Goal: Task Accomplishment & Management: Complete application form

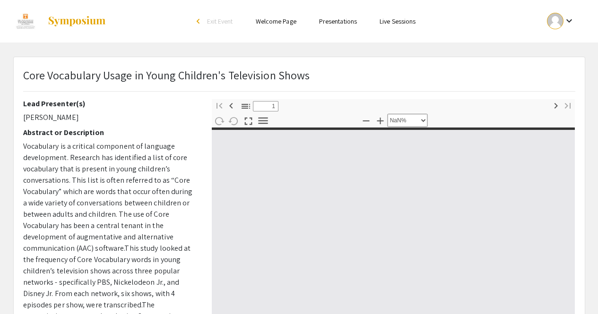
select select "custom"
type input "0"
select select "custom"
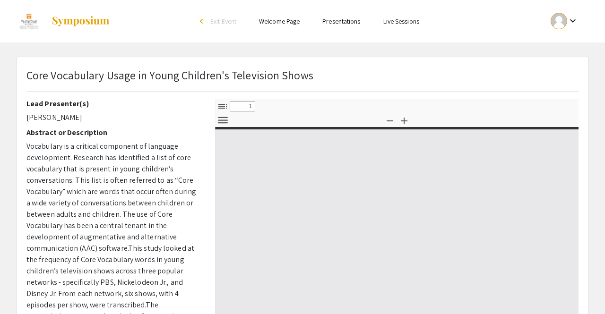
select select "custom"
type input "0"
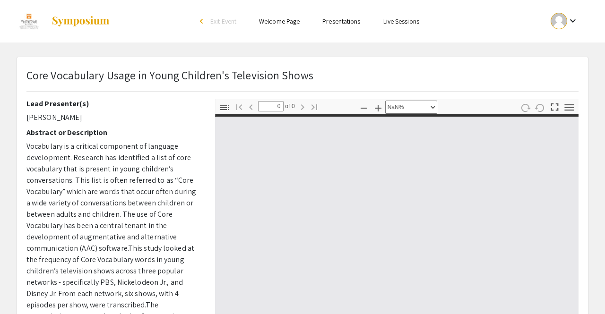
select select "auto"
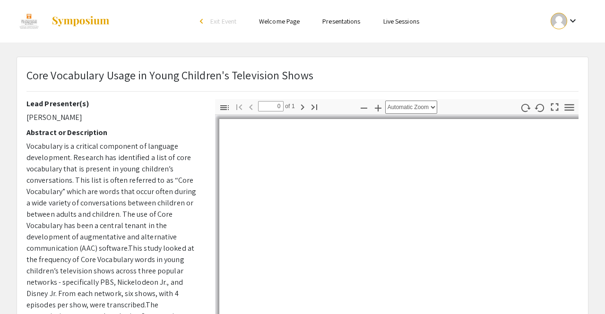
type input "1"
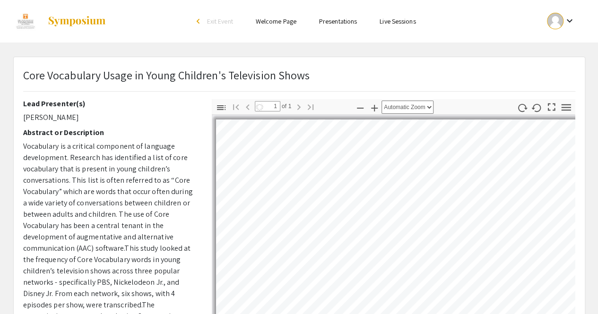
select select "custom"
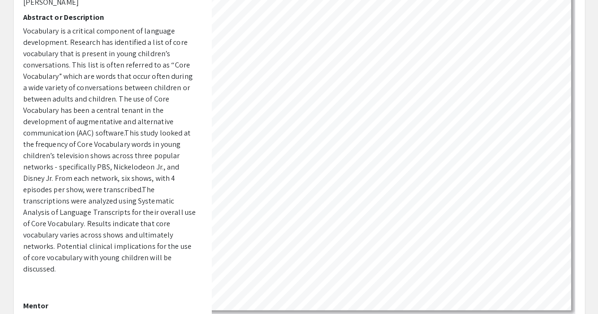
scroll to position [27, 0]
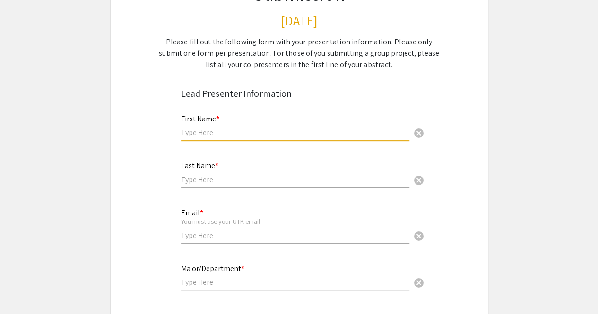
type input "Max"
type input "Aba"
type input "[EMAIL_ADDRESS][DOMAIN_NAME]"
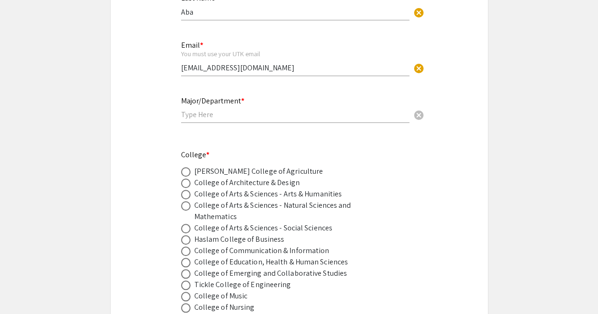
scroll to position [284, 0]
click at [211, 117] on input "text" at bounding box center [295, 114] width 228 height 10
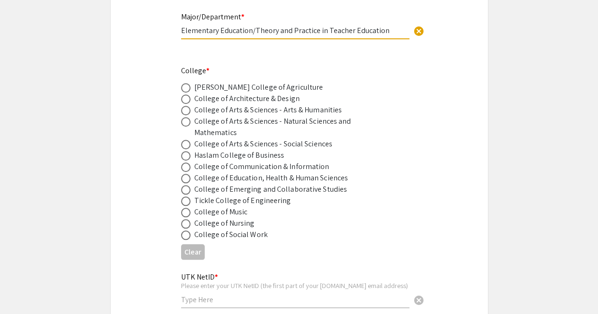
scroll to position [368, 0]
type input "Elementary Education/Theory and Practice in Teacher Education"
click at [190, 179] on label at bounding box center [187, 178] width 13 height 9
click at [190, 179] on input "radio" at bounding box center [185, 178] width 9 height 9
radio input "true"
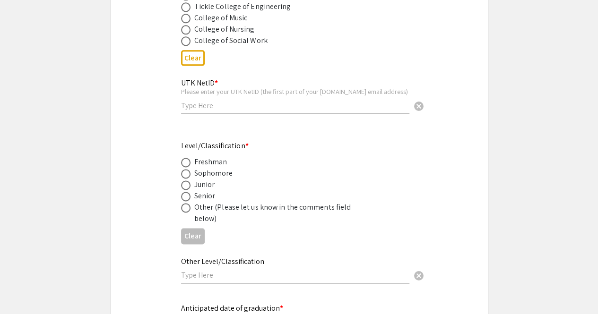
scroll to position [572, 0]
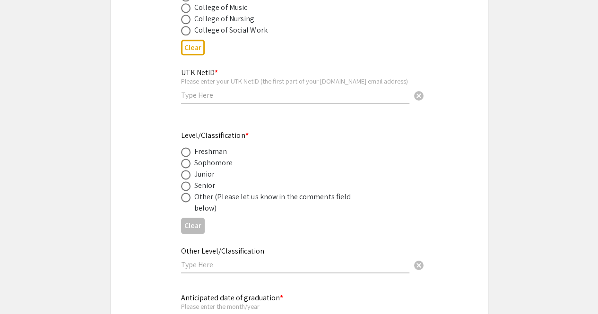
click at [220, 102] on div "UTK NetID * Please enter your UTK NetID (the first part of your [DOMAIN_NAME] e…" at bounding box center [295, 81] width 228 height 44
click at [233, 91] on input "text" at bounding box center [295, 95] width 228 height 10
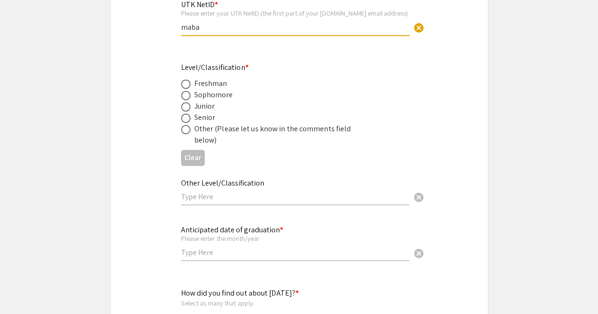
scroll to position [652, 0]
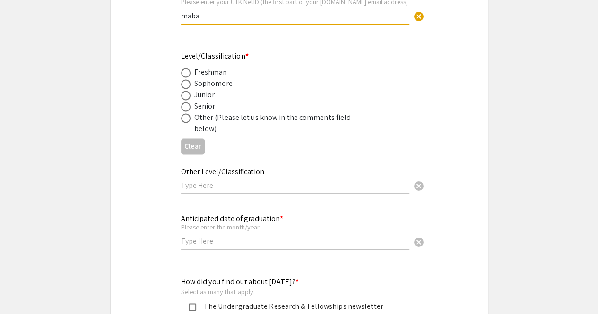
type input "maba"
click at [184, 94] on span at bounding box center [185, 95] width 9 height 9
click at [184, 94] on input "radio" at bounding box center [185, 95] width 9 height 9
radio input "true"
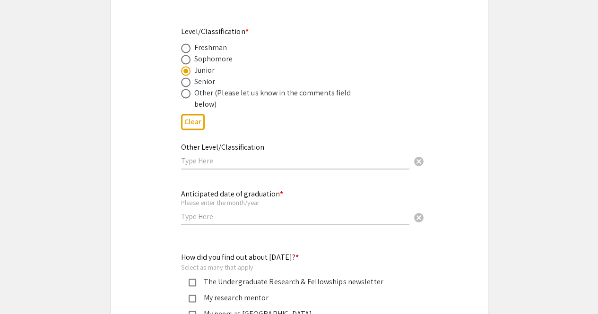
scroll to position [678, 0]
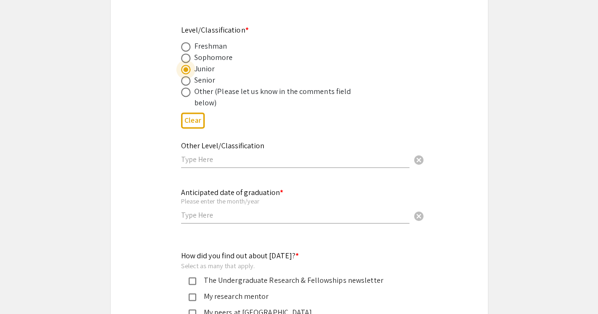
click at [200, 164] on input "text" at bounding box center [295, 160] width 228 height 10
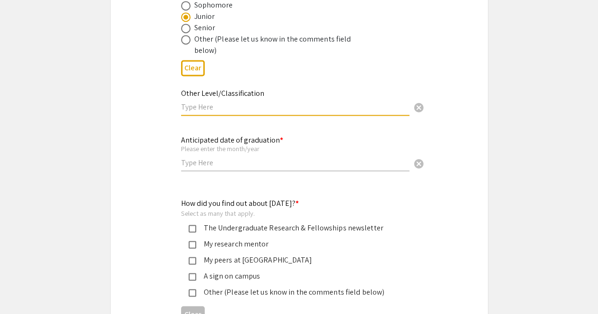
scroll to position [733, 0]
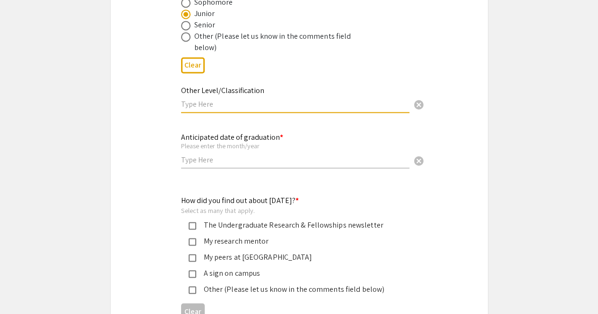
click at [199, 164] on input "text" at bounding box center [295, 160] width 228 height 10
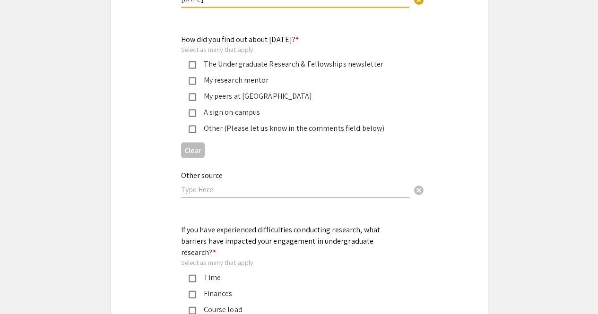
scroll to position [896, 0]
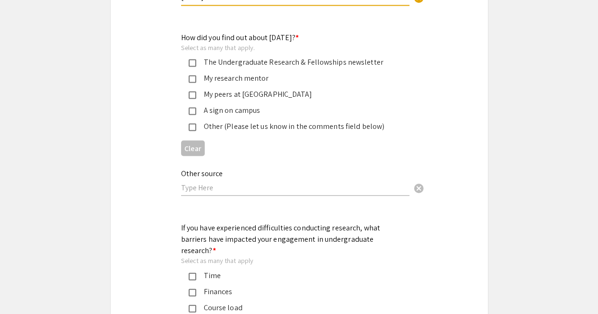
type input "[DATE]"
click at [191, 123] on div "Other (Please let us know in the comments field below)" at bounding box center [291, 126] width 221 height 11
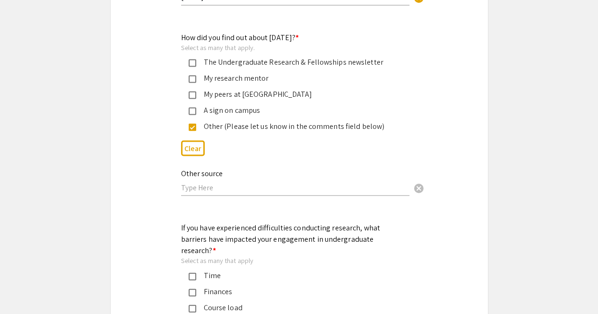
click at [198, 189] on input "text" at bounding box center [295, 188] width 228 height 10
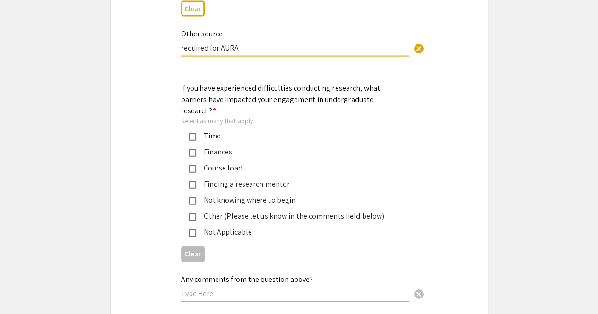
scroll to position [1037, 0]
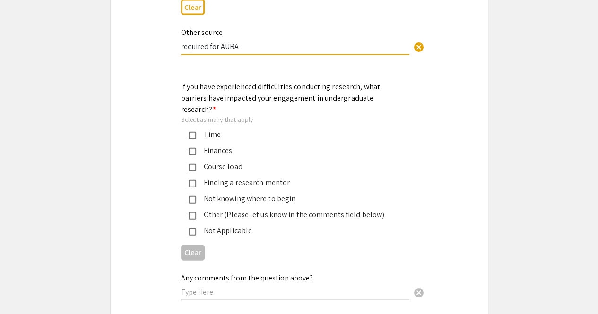
type input "required for AURA"
click at [189, 132] on mat-pseudo-checkbox at bounding box center [193, 136] width 8 height 8
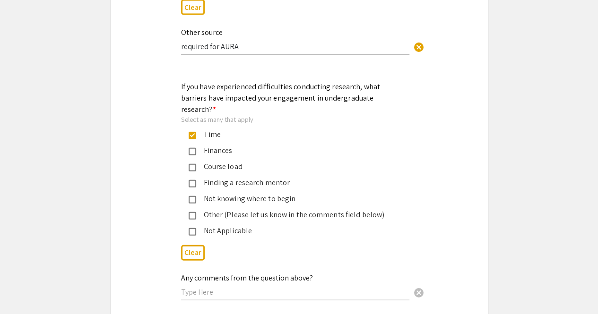
click at [195, 164] on mat-pseudo-checkbox at bounding box center [193, 168] width 8 height 8
click at [207, 193] on div "Not knowing where to begin" at bounding box center [295, 198] width 199 height 11
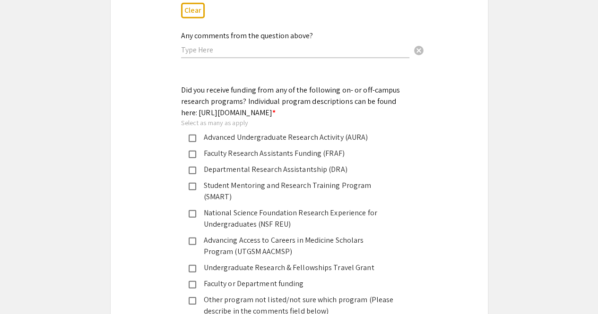
click at [191, 139] on mat-pseudo-checkbox at bounding box center [193, 139] width 8 height 8
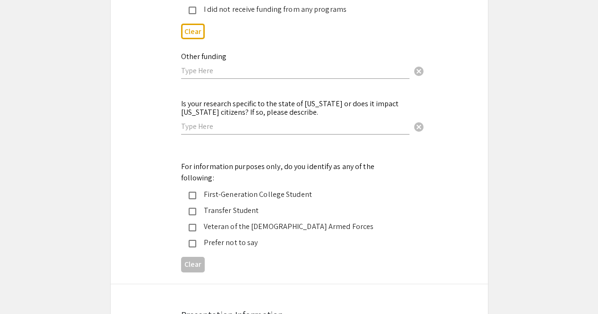
scroll to position [1598, 0]
click at [198, 121] on input "text" at bounding box center [295, 126] width 228 height 10
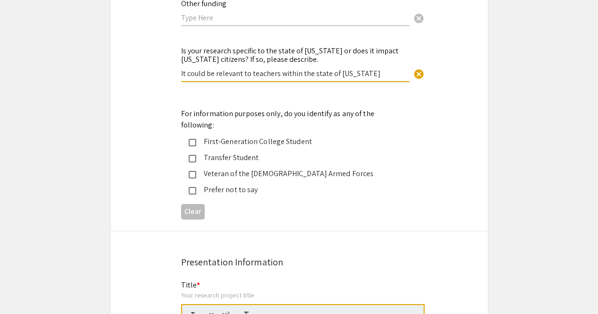
scroll to position [1651, 0]
type input "It could be relevant to teachers within the state of [US_STATE]"
click at [196, 136] on div "First-Generation College Student" at bounding box center [295, 141] width 199 height 11
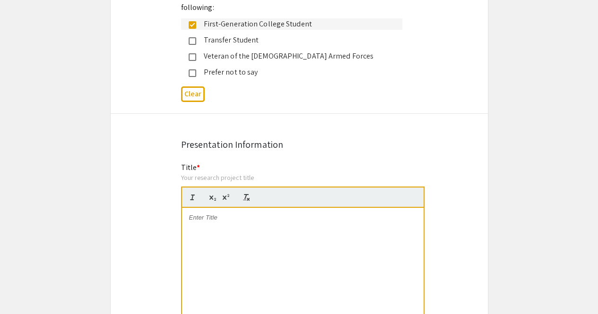
scroll to position [1799, 0]
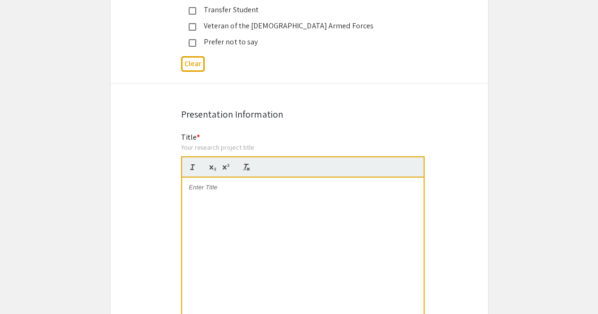
click at [199, 201] on div at bounding box center [303, 249] width 242 height 142
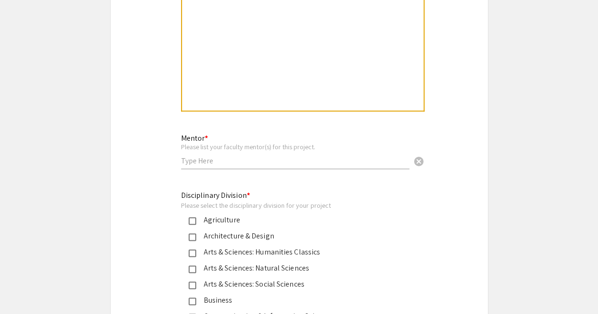
scroll to position [2263, 0]
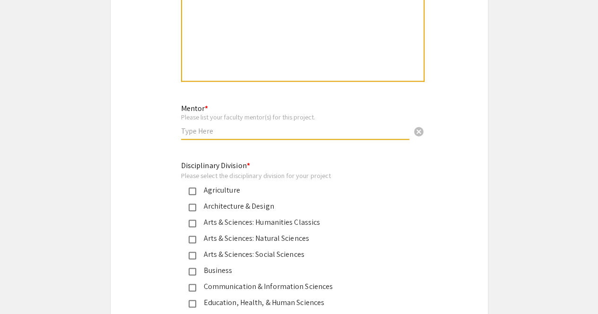
click at [211, 126] on input "text" at bounding box center [295, 131] width 228 height 10
type input "a"
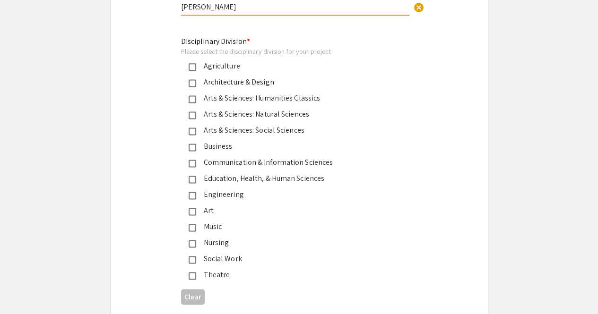
type input "[PERSON_NAME]"
click at [196, 173] on div "Education, Health, & Human Sciences" at bounding box center [295, 178] width 199 height 11
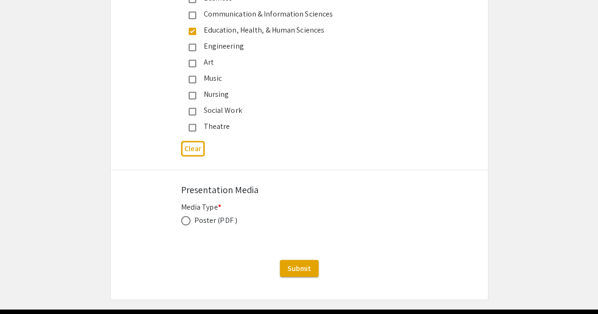
scroll to position [2548, 0]
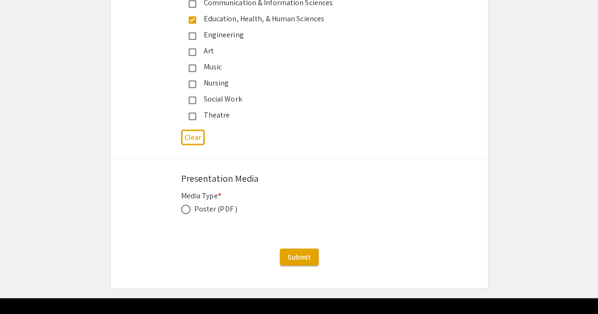
click at [190, 205] on span at bounding box center [185, 209] width 9 height 9
click at [190, 205] on input "radio" at bounding box center [185, 209] width 9 height 9
radio input "true"
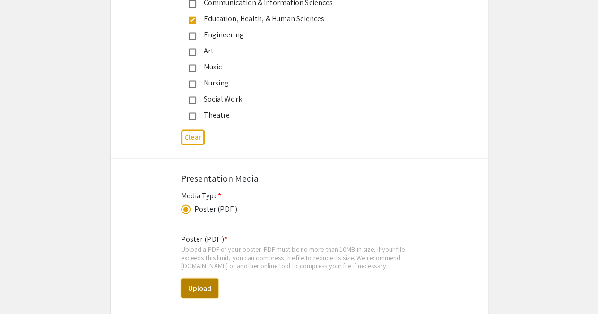
click at [200, 279] on button "Upload" at bounding box center [199, 289] width 37 height 20
select select "custom"
type input "0"
select select "custom"
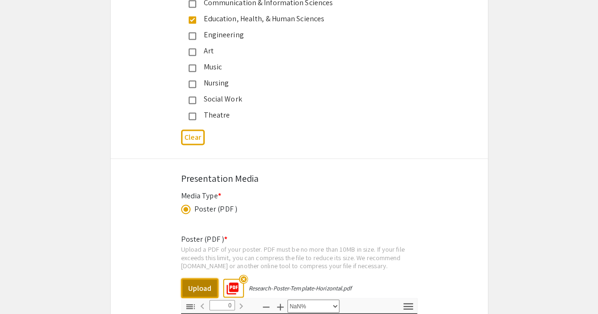
type input "1"
select select "auto"
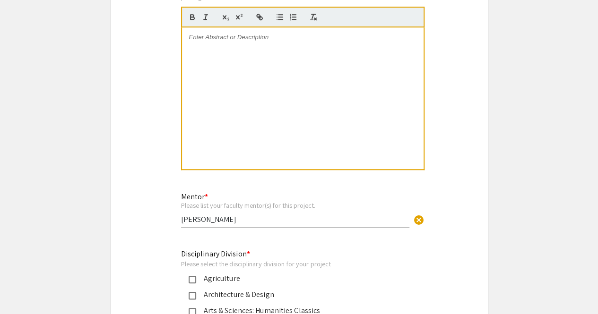
scroll to position [2034, 0]
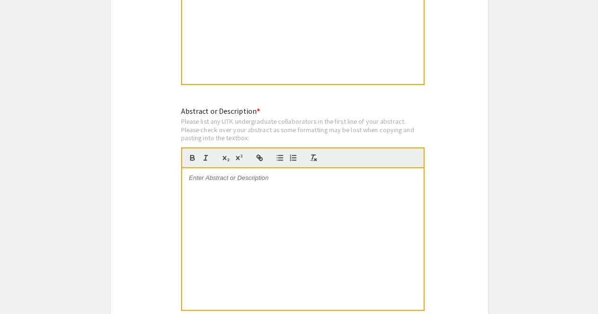
click at [209, 185] on div at bounding box center [303, 239] width 242 height 142
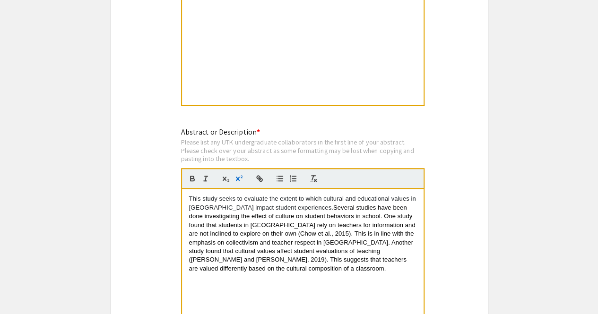
scroll to position [0, 0]
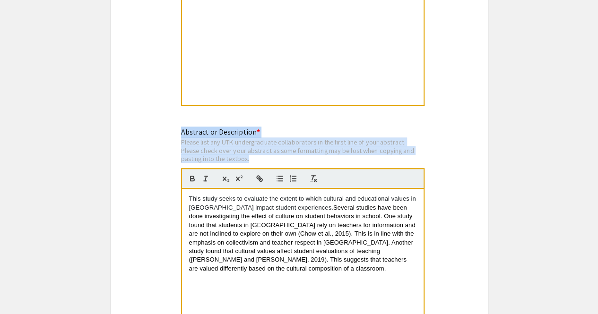
drag, startPoint x: 181, startPoint y: 113, endPoint x: 253, endPoint y: 141, distance: 77.4
click at [253, 141] on div "Abstract or Description * Please list any UTK undergraduate collaborators in th…" at bounding box center [303, 235] width 244 height 217
copy div "Abstract or Description * Please list any UTK undergraduate collaborators in th…"
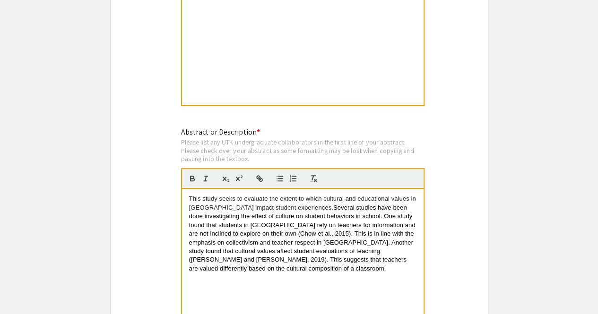
click at [187, 189] on div "This study seeks to evaluate the extent to which cultural and educational value…" at bounding box center [303, 260] width 242 height 142
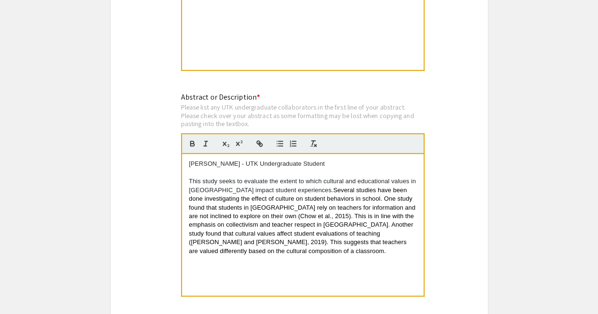
scroll to position [2048, 0]
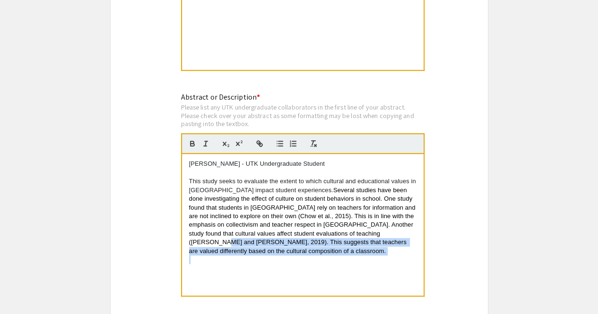
drag, startPoint x: 353, startPoint y: 211, endPoint x: 411, endPoint y: 232, distance: 62.1
click at [411, 232] on div "[PERSON_NAME] - UTK Undergraduate Student This study seeks to evaluate the exte…" at bounding box center [303, 225] width 242 height 142
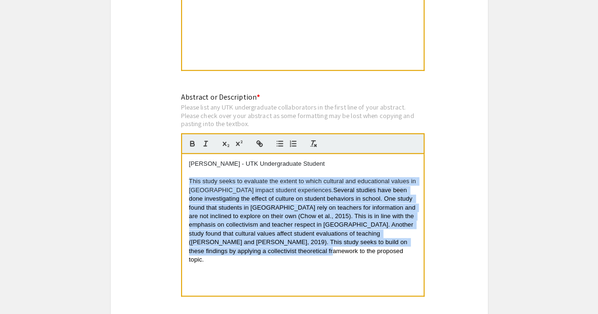
drag, startPoint x: 263, startPoint y: 234, endPoint x: 180, endPoint y: 158, distance: 112.2
click at [180, 158] on div "Abstract or Description * Please list any UTK undergraduate collaborators in th…" at bounding box center [299, 201] width 251 height 218
copy p "This study seeks to evaluate the extent to which cultural and educational value…"
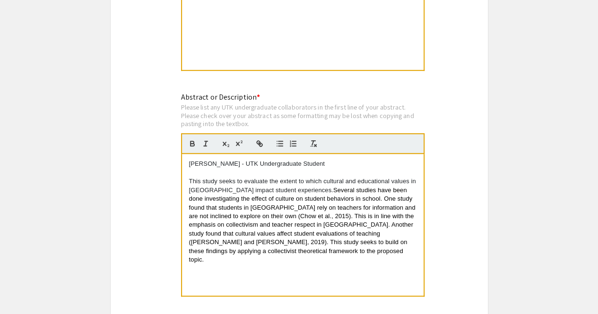
click at [204, 160] on p "[PERSON_NAME] - UTK Undergraduate Student" at bounding box center [302, 164] width 227 height 9
click at [191, 160] on p "[PERSON_NAME] - UTK Undergraduate Student" at bounding box center [302, 164] width 227 height 9
click at [304, 160] on p "This project was conducted by [PERSON_NAME] - UTK Undergraduate Student" at bounding box center [302, 164] width 227 height 9
click at [314, 160] on p "This project was conducted by [PERSON_NAME] Undergraduate Student" at bounding box center [302, 164] width 227 height 9
click at [347, 160] on p "This project was conducted by [PERSON_NAME], undergraduate Student" at bounding box center [302, 164] width 227 height 9
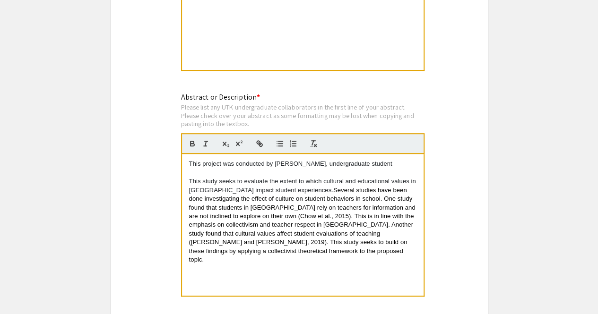
click at [381, 160] on p "This project was conducted by [PERSON_NAME], undergraduate student" at bounding box center [302, 164] width 227 height 9
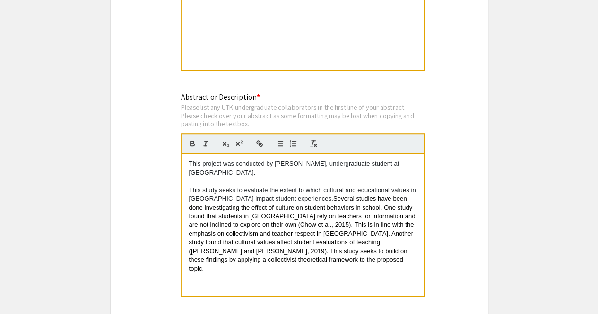
click at [272, 195] on span "Several studies have been done investigating the effect of culture on student b…" at bounding box center [303, 233] width 228 height 77
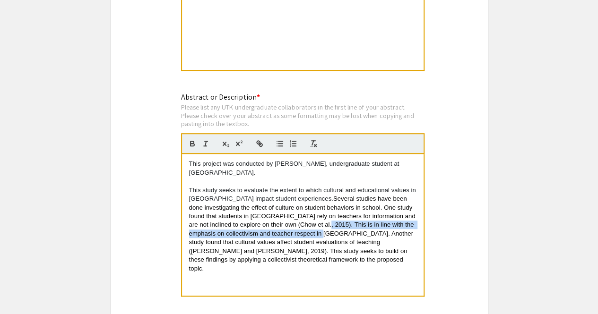
drag, startPoint x: 272, startPoint y: 194, endPoint x: 265, endPoint y: 203, distance: 11.1
click at [265, 203] on span "Several studies have been done investigating the effect of culture on student b…" at bounding box center [303, 233] width 228 height 77
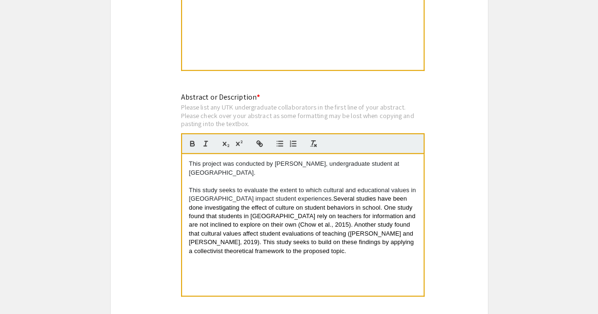
click at [284, 226] on div "This project was conducted by [PERSON_NAME], undergraduate student at [GEOGRAPH…" at bounding box center [303, 225] width 242 height 142
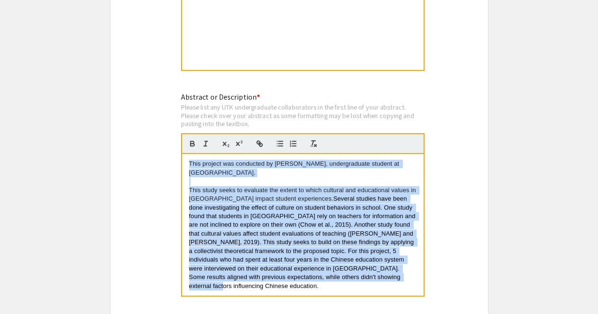
drag, startPoint x: 360, startPoint y: 250, endPoint x: 146, endPoint y: 111, distance: 255.5
copy div "This project was conducted by [PERSON_NAME], undergraduate student at [GEOGRAPH…"
click at [241, 186] on p "This study seeks to evaluate the extent to which cultural and educational value…" at bounding box center [302, 238] width 227 height 104
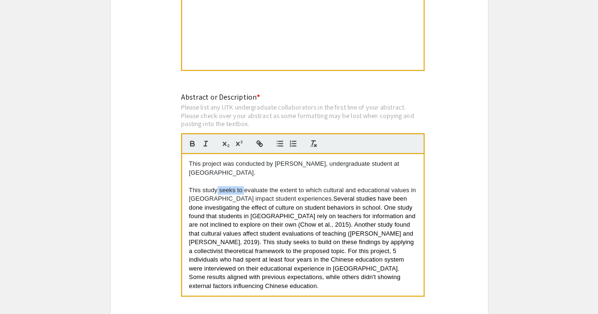
drag, startPoint x: 244, startPoint y: 159, endPoint x: 218, endPoint y: 157, distance: 26.6
click at [218, 186] on p "This study seeks to evaluate the extent to which cultural and educational value…" at bounding box center [302, 238] width 227 height 104
click at [242, 186] on p "This study evaluate the extent to which cultural and educational values in [GEO…" at bounding box center [302, 238] width 227 height 104
drag, startPoint x: 344, startPoint y: 168, endPoint x: 357, endPoint y: 168, distance: 12.8
click at [357, 195] on span "Several studies have been done investigating the effect of culture on student b…" at bounding box center [303, 242] width 228 height 95
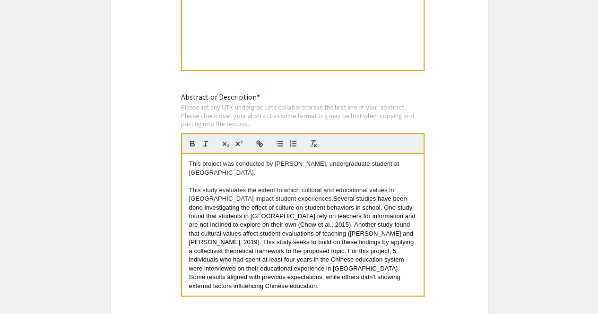
click at [317, 186] on p "This study evaluates the extent to which cultural and educational values in [GE…" at bounding box center [302, 238] width 227 height 104
drag, startPoint x: 328, startPoint y: 168, endPoint x: 393, endPoint y: 166, distance: 64.8
click at [393, 195] on span "Several studies have been done investigating the effect of culture on student b…" at bounding box center [303, 242] width 228 height 95
click at [340, 195] on span "Several studies have investiaged the effect of culture on student behaviors in …" at bounding box center [302, 242] width 226 height 95
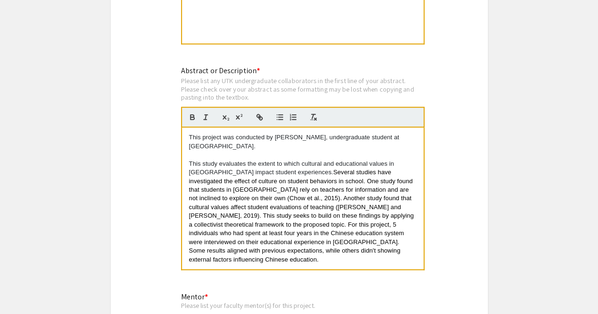
scroll to position [2075, 0]
click at [338, 215] on span "Several studies have investigated the effect of culture on student behaviors in…" at bounding box center [302, 216] width 226 height 95
drag, startPoint x: 365, startPoint y: 214, endPoint x: 219, endPoint y: 225, distance: 146.1
click at [219, 225] on p "This study evaluates the extent to which cultural and educational values in [GE…" at bounding box center [302, 212] width 227 height 104
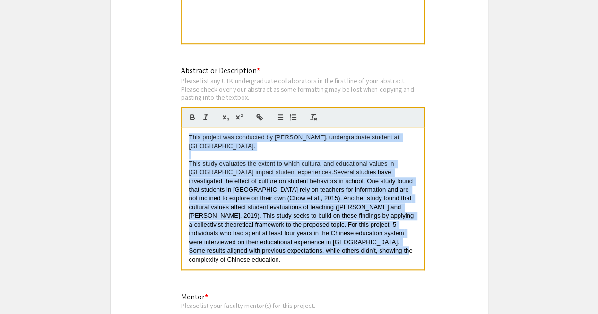
drag, startPoint x: 271, startPoint y: 229, endPoint x: 144, endPoint y: 59, distance: 212.8
copy div "This project was conducted by [PERSON_NAME], undergraduate student at [GEOGRAPH…"
click at [278, 174] on span "Several studies have investigated the effect of culture on student behaviors in…" at bounding box center [302, 216] width 226 height 95
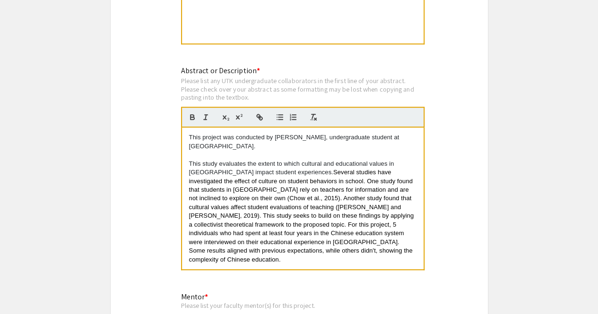
click at [336, 212] on span "Several studies have investigated the effect of culture on student behaviors in…" at bounding box center [302, 216] width 226 height 95
drag, startPoint x: 374, startPoint y: 204, endPoint x: 396, endPoint y: 204, distance: 21.3
click at [396, 204] on span "Several studies have investigated the effect of culture on student behaviors in…" at bounding box center [302, 216] width 226 height 95
click at [404, 206] on p "This study evaluates the extent to which cultural and educational values in [GE…" at bounding box center [302, 212] width 227 height 104
drag, startPoint x: 189, startPoint y: 225, endPoint x: 222, endPoint y: 220, distance: 33.4
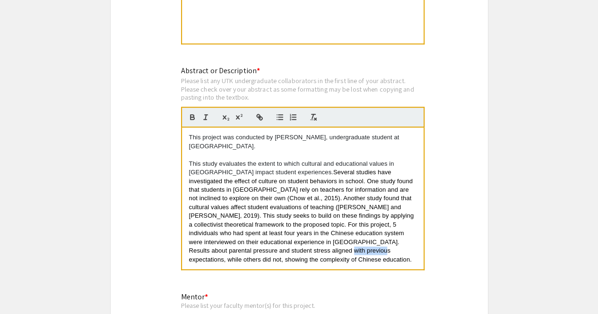
click at [222, 220] on p "This study evaluates the extent to which cultural and educational values in [GE…" at bounding box center [302, 212] width 227 height 104
click at [222, 220] on span "Several studies have investigated the effect of culture on student behaviors in…" at bounding box center [302, 216] width 226 height 95
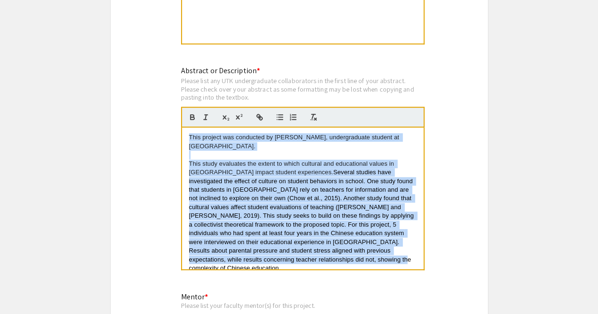
drag, startPoint x: 258, startPoint y: 235, endPoint x: 126, endPoint y: 84, distance: 201.1
copy div "This project was conducted by [PERSON_NAME], undergraduate student at [GEOGRAPH…"
click at [305, 203] on span "Several studies have investigated the effect of culture on student behaviors in…" at bounding box center [302, 220] width 226 height 103
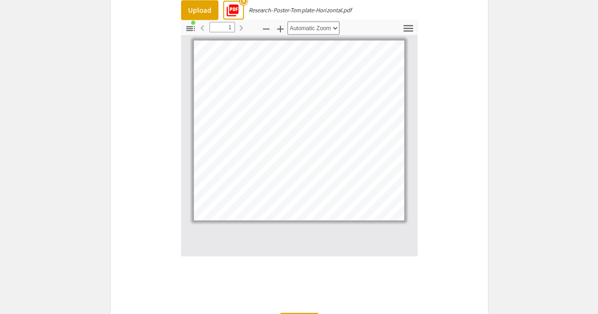
scroll to position [2832, 0]
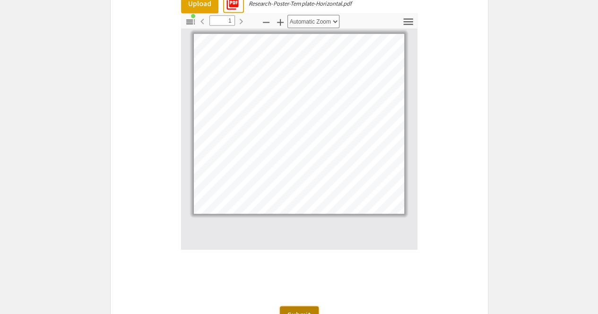
click at [298, 310] on span "Submit" at bounding box center [299, 315] width 24 height 10
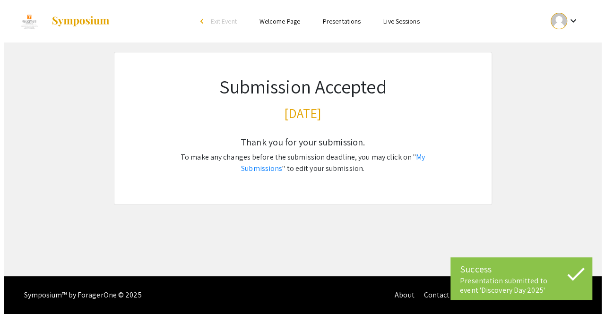
scroll to position [0, 0]
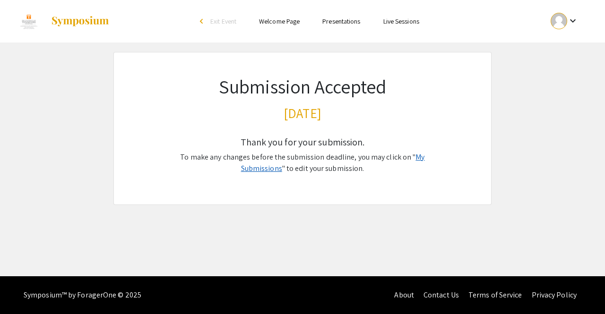
click at [410, 157] on link "My Submissions" at bounding box center [333, 162] width 184 height 21
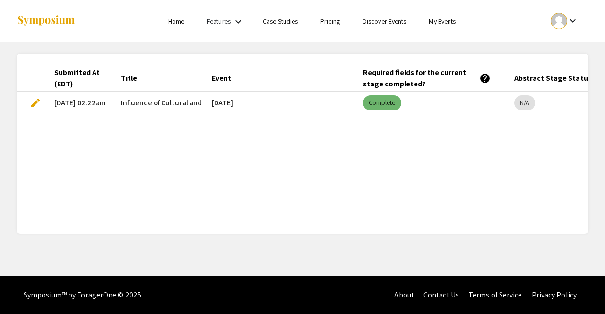
click at [378, 107] on mat-chip "Complete" at bounding box center [382, 103] width 38 height 15
click at [401, 75] on div "Required fields for the current stage completed? help" at bounding box center [427, 78] width 128 height 23
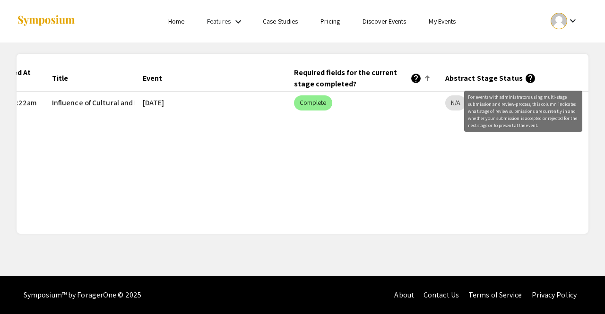
click at [525, 78] on mat-icon "help" at bounding box center [530, 78] width 11 height 11
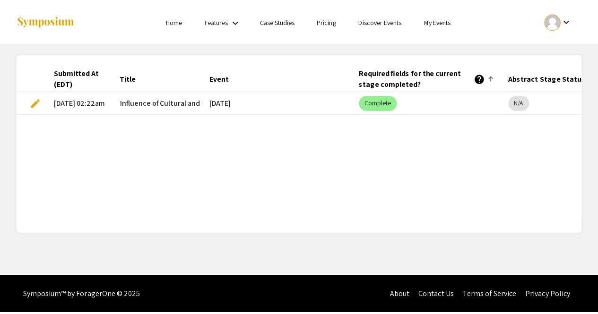
scroll to position [0, 0]
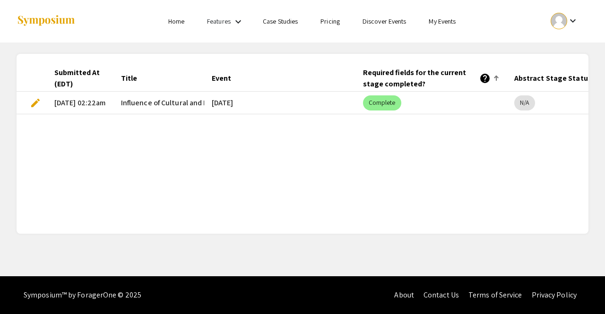
click at [33, 102] on span "edit" at bounding box center [35, 102] width 11 height 11
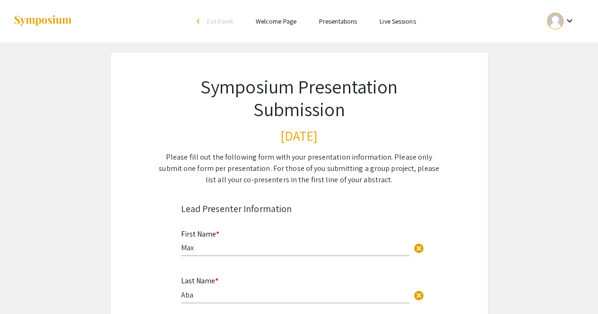
select select "custom"
type input "0"
select select "custom"
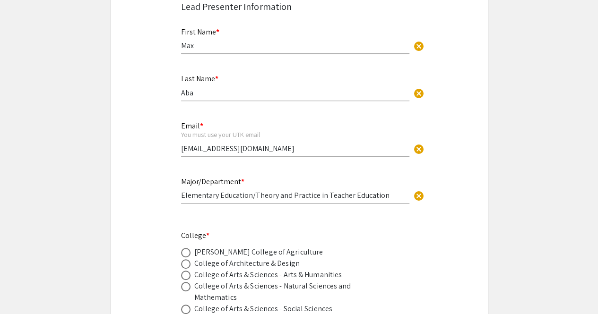
type input "1"
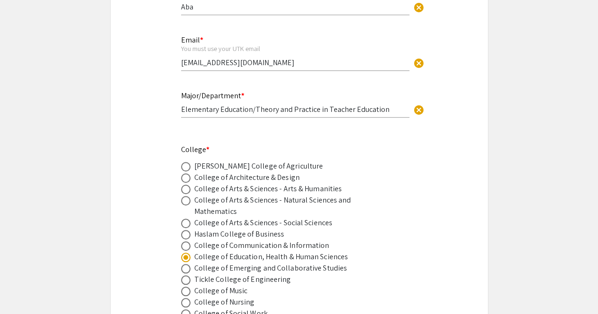
select select "auto"
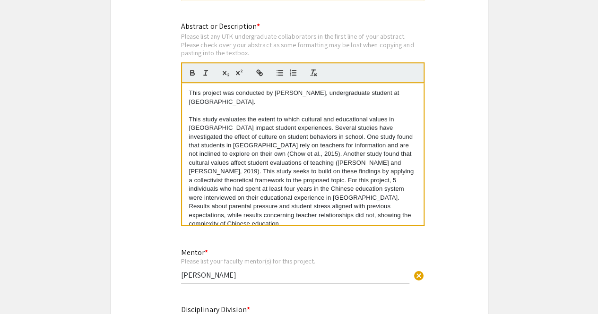
scroll to position [2117, 0]
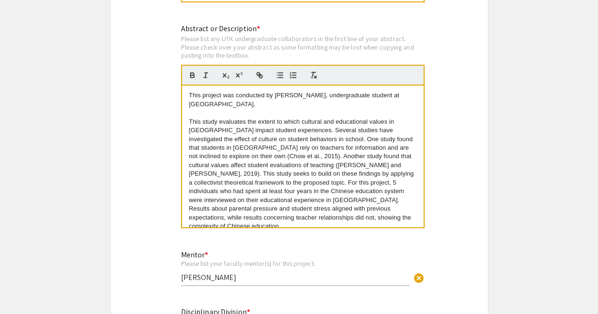
click at [377, 144] on p "This study evaluates the extent to which cultural and educational values in Chi…" at bounding box center [302, 174] width 227 height 113
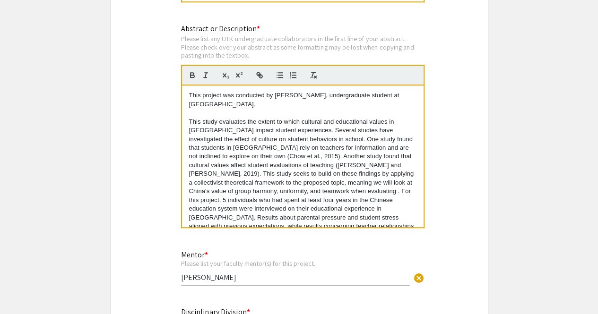
drag, startPoint x: 279, startPoint y: 152, endPoint x: 290, endPoint y: 154, distance: 11.9
click at [290, 154] on p "This study evaluates the extent to which cultural and educational values in Chi…" at bounding box center [302, 179] width 227 height 122
click at [309, 154] on p "This study evaluates the extent to which cultural and educational values in Chi…" at bounding box center [302, 179] width 227 height 122
click at [307, 163] on p "This study evaluates the extent to which cultural and educational values in Chi…" at bounding box center [302, 179] width 227 height 122
click at [303, 178] on p "This study evaluates the extent to which cultural and educational values in Chi…" at bounding box center [302, 179] width 227 height 122
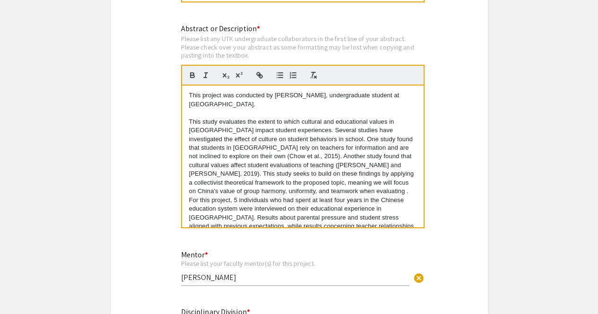
click at [408, 193] on p "This study evaluates the extent to which cultural and educational values in Chi…" at bounding box center [302, 179] width 227 height 122
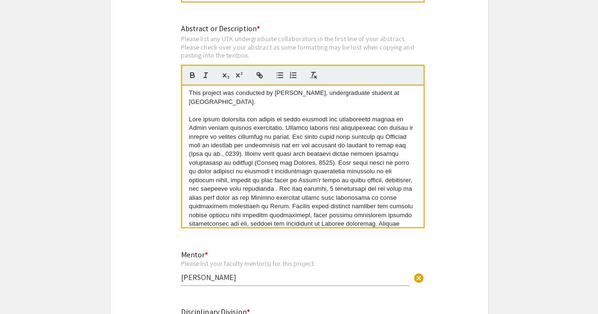
scroll to position [11, 0]
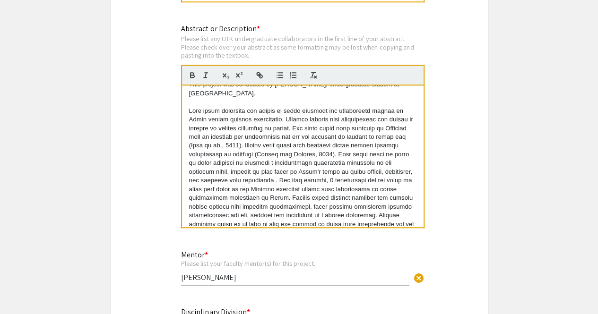
drag, startPoint x: 383, startPoint y: 125, endPoint x: 201, endPoint y: 130, distance: 182.6
click at [201, 130] on p at bounding box center [302, 172] width 227 height 131
drag, startPoint x: 205, startPoint y: 143, endPoint x: 267, endPoint y: 149, distance: 61.8
click at [267, 149] on p at bounding box center [302, 172] width 227 height 131
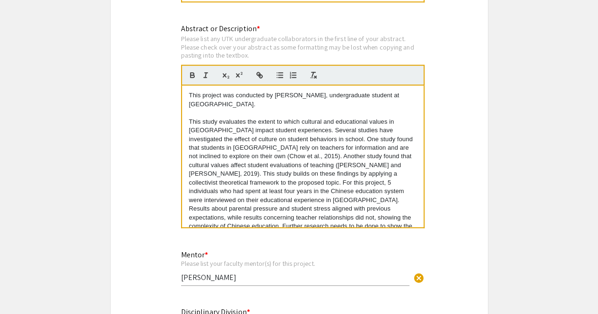
scroll to position [2127, 0]
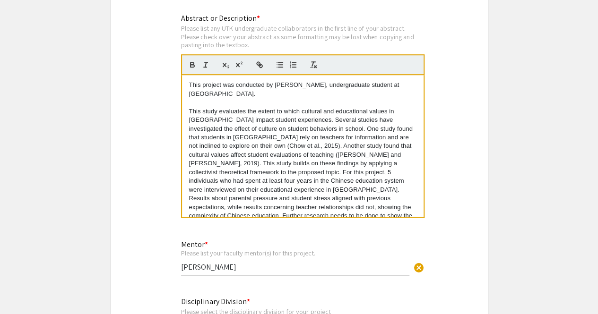
click at [387, 187] on p "This study evaluates the extent to which cultural and educational values in Chi…" at bounding box center [302, 168] width 227 height 122
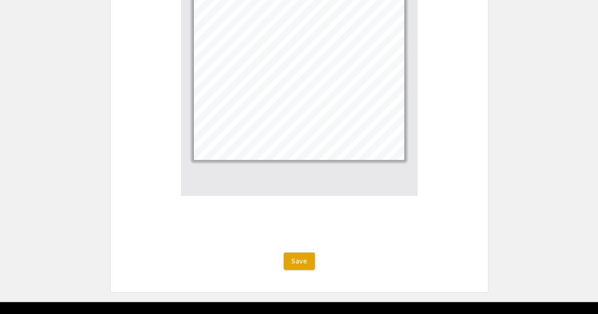
scroll to position [2890, 0]
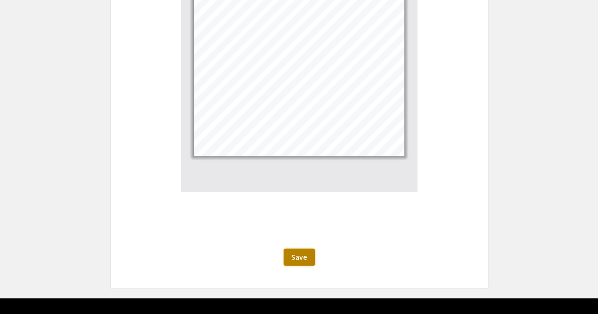
click at [296, 249] on button "Save" at bounding box center [299, 257] width 31 height 17
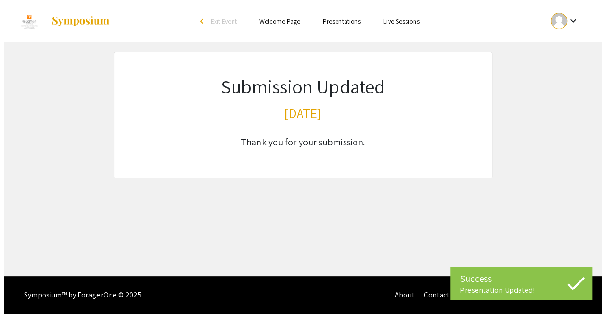
scroll to position [0, 0]
